Goal: Task Accomplishment & Management: Use online tool/utility

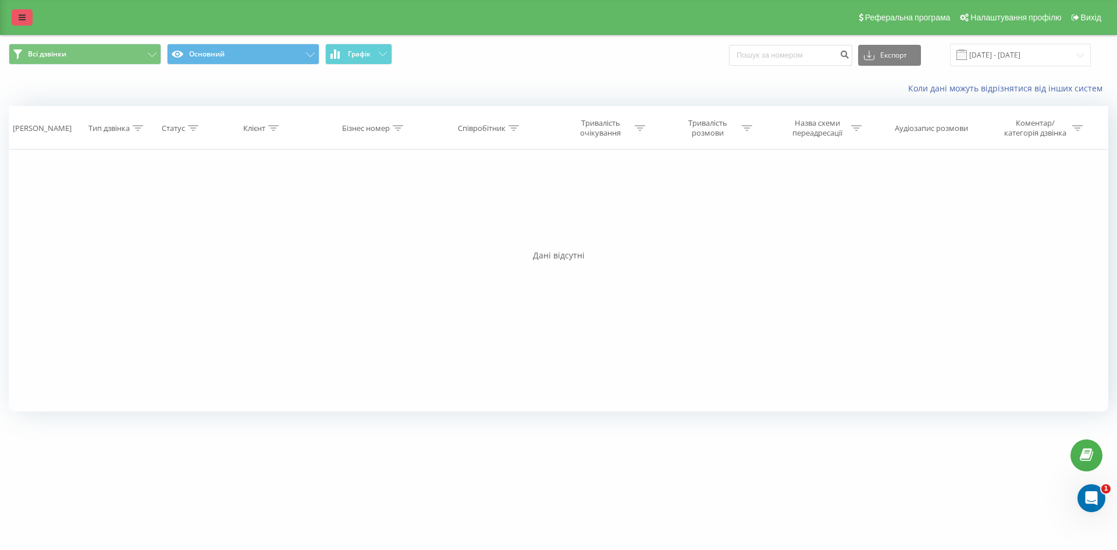
click at [24, 19] on icon at bounding box center [22, 17] width 7 height 8
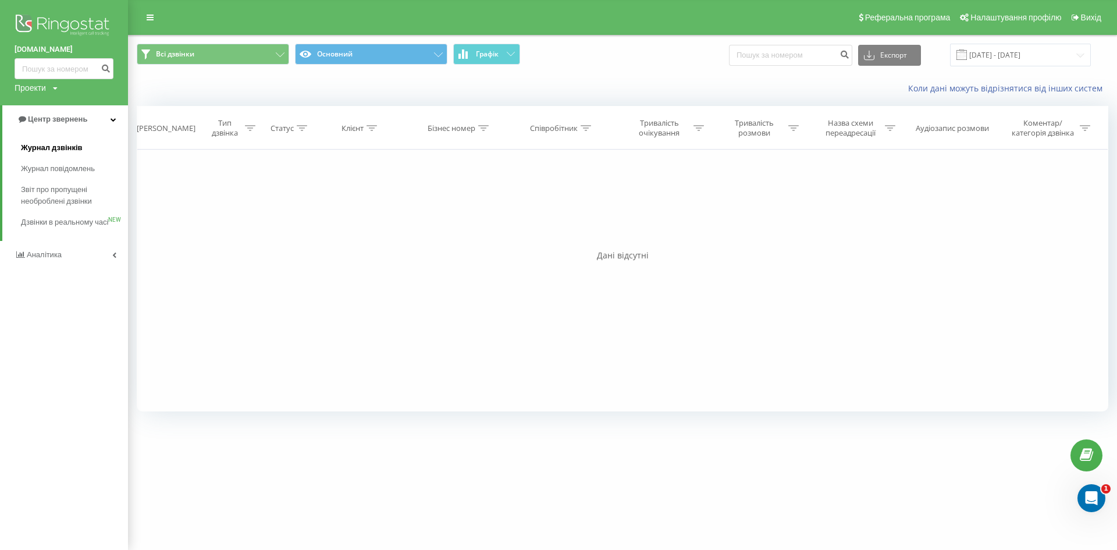
click at [34, 148] on span "Журнал дзвінків" at bounding box center [52, 148] width 62 height 12
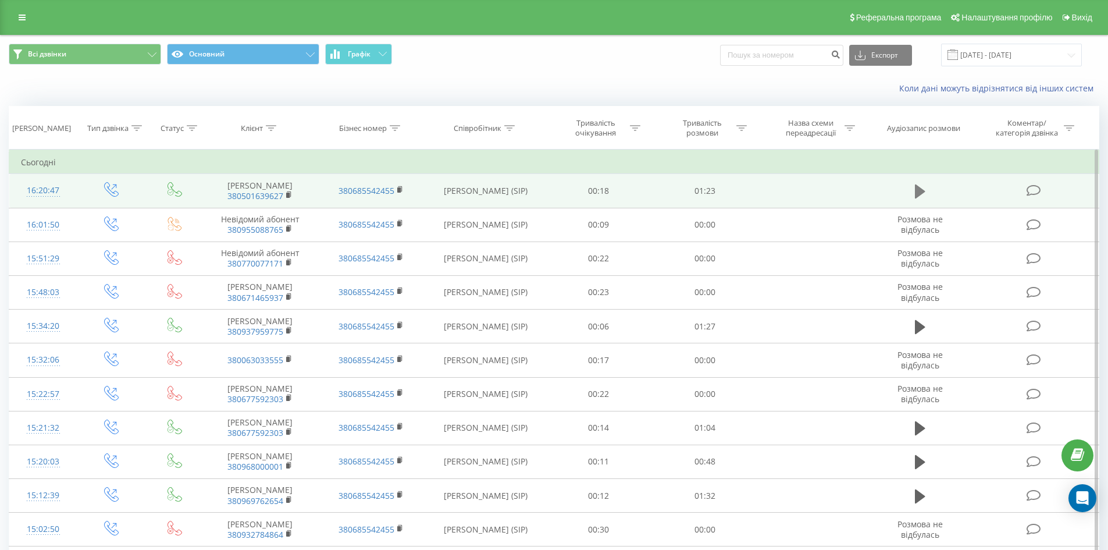
click at [918, 194] on icon at bounding box center [920, 191] width 10 height 14
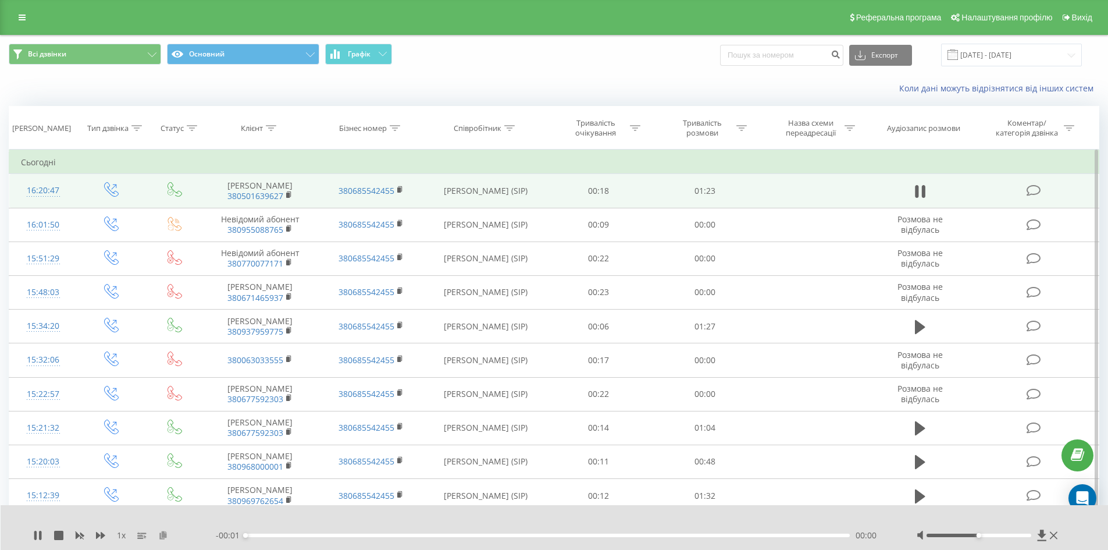
click at [160, 533] on icon at bounding box center [163, 534] width 10 height 8
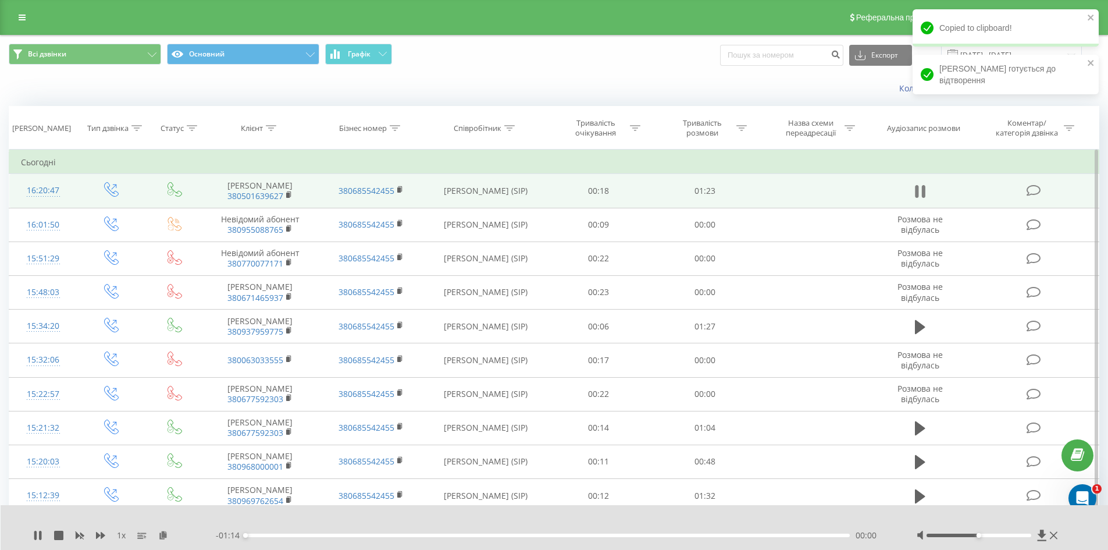
click at [919, 194] on icon at bounding box center [920, 191] width 10 height 16
